Goal: Book appointment/travel/reservation

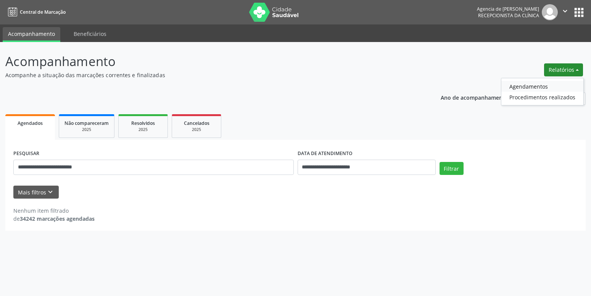
click at [519, 84] on link "Agendamentos" at bounding box center [542, 86] width 82 height 11
select select "*"
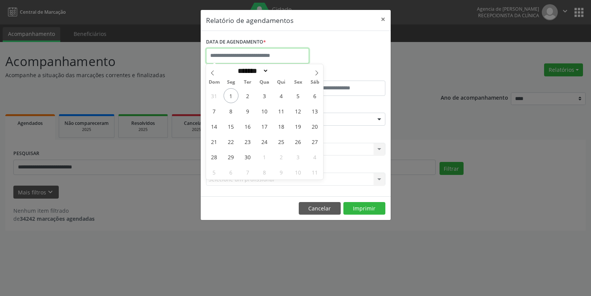
click at [248, 59] on input "text" at bounding box center [257, 55] width 103 height 15
click at [231, 100] on span "1" at bounding box center [230, 95] width 15 height 15
type input "**********"
click at [251, 99] on span "2" at bounding box center [247, 95] width 15 height 15
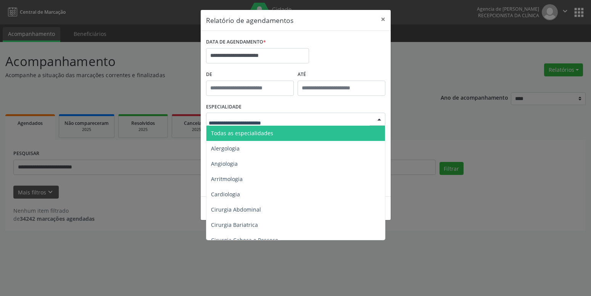
click at [234, 131] on span "Todas as especialidades" at bounding box center [242, 132] width 62 height 7
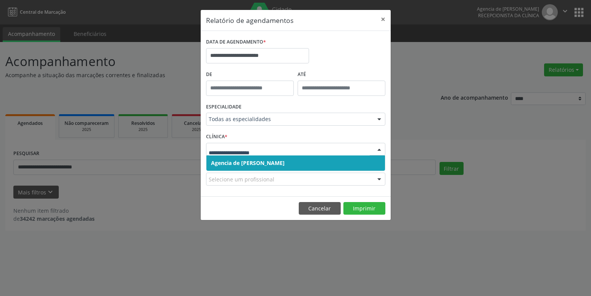
click at [254, 154] on div at bounding box center [295, 149] width 179 height 13
click at [257, 160] on span "Agencia de [PERSON_NAME]" at bounding box center [248, 162] width 74 height 7
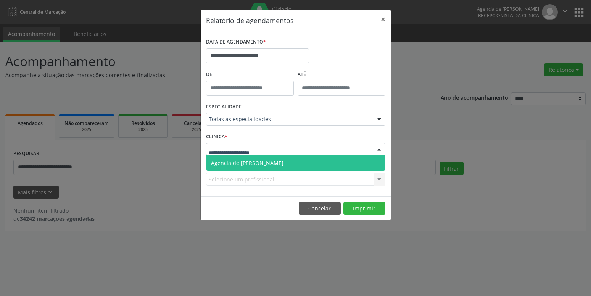
click at [257, 159] on span "Agencia de [PERSON_NAME]" at bounding box center [295, 162] width 178 height 15
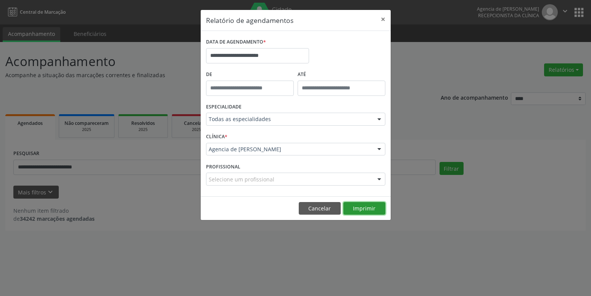
click at [355, 207] on button "Imprimir" at bounding box center [364, 208] width 42 height 13
